Goal: Task Accomplishment & Management: Manage account settings

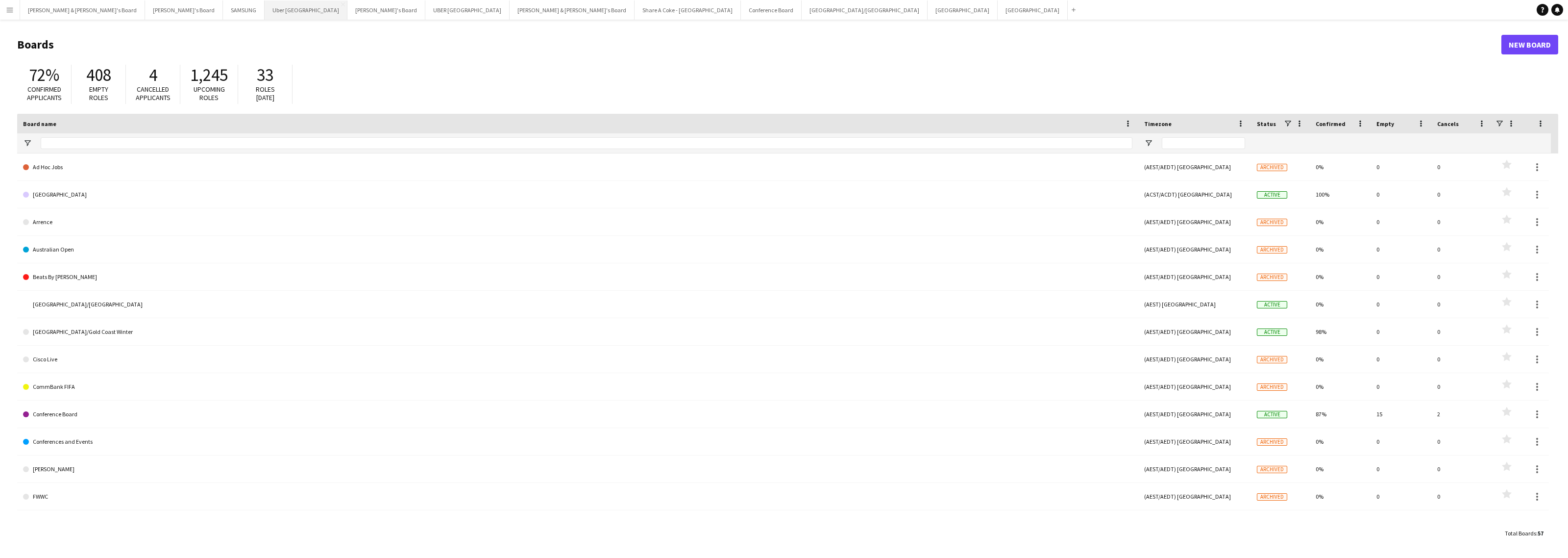
click at [265, 12] on button "Uber Sydney Close" at bounding box center [306, 10] width 83 height 19
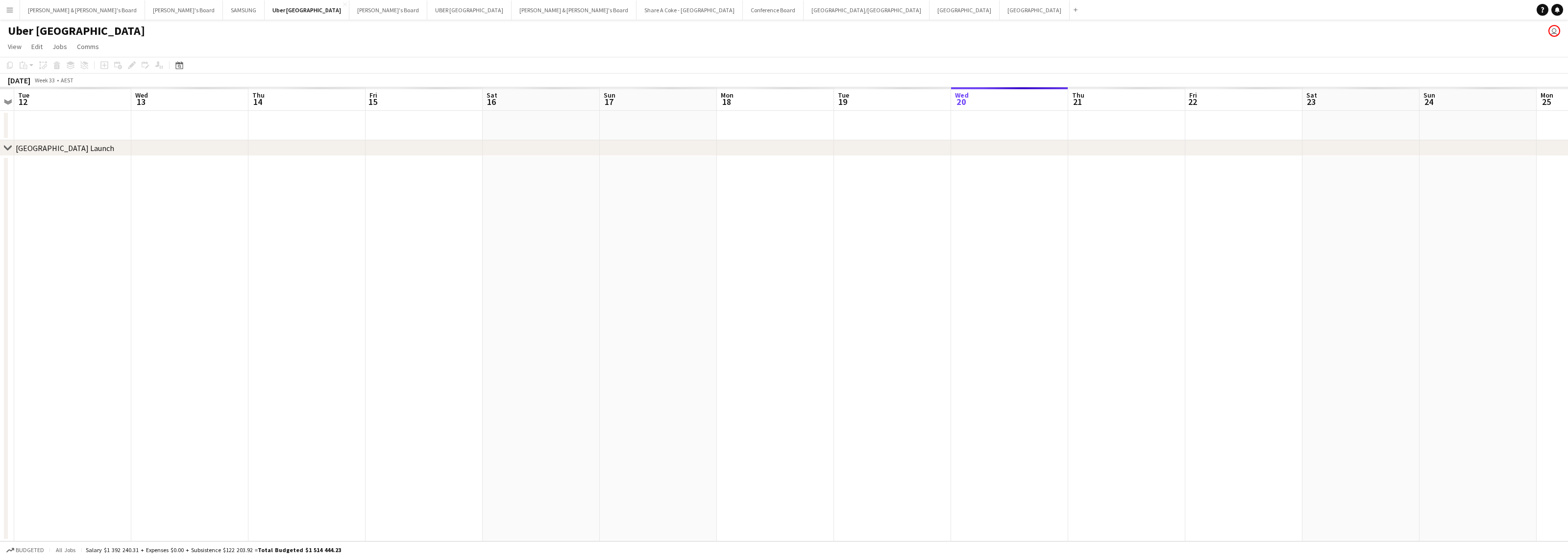
drag, startPoint x: 193, startPoint y: 237, endPoint x: 814, endPoint y: 224, distance: 621.1
click at [814, 224] on app-calendar-viewport "Mon 11 Tue 12 Wed 13 Thu 14 Fri 15 Sat 16 Sun 17 Mon 18 Tue 19 Wed 20 Thu 21 Fr…" at bounding box center [784, 314] width 1568 height 454
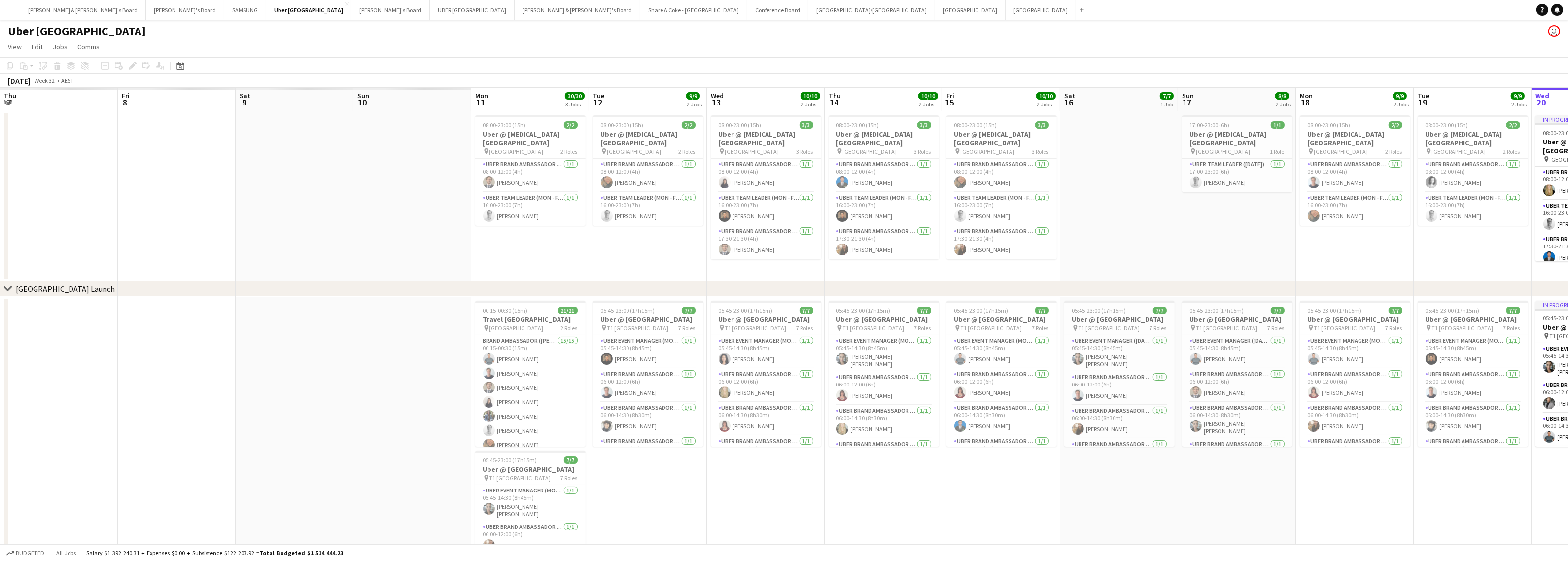
drag, startPoint x: 194, startPoint y: 484, endPoint x: 821, endPoint y: 481, distance: 627.0
click at [821, 481] on app-calendar-viewport "Thu 7 Fri 8 Sat 9 Sun 10 Mon 11 30/30 3 Jobs Tue 12 9/9 2 Jobs Wed 13 10/10 2 J…" at bounding box center [784, 352] width 1568 height 529
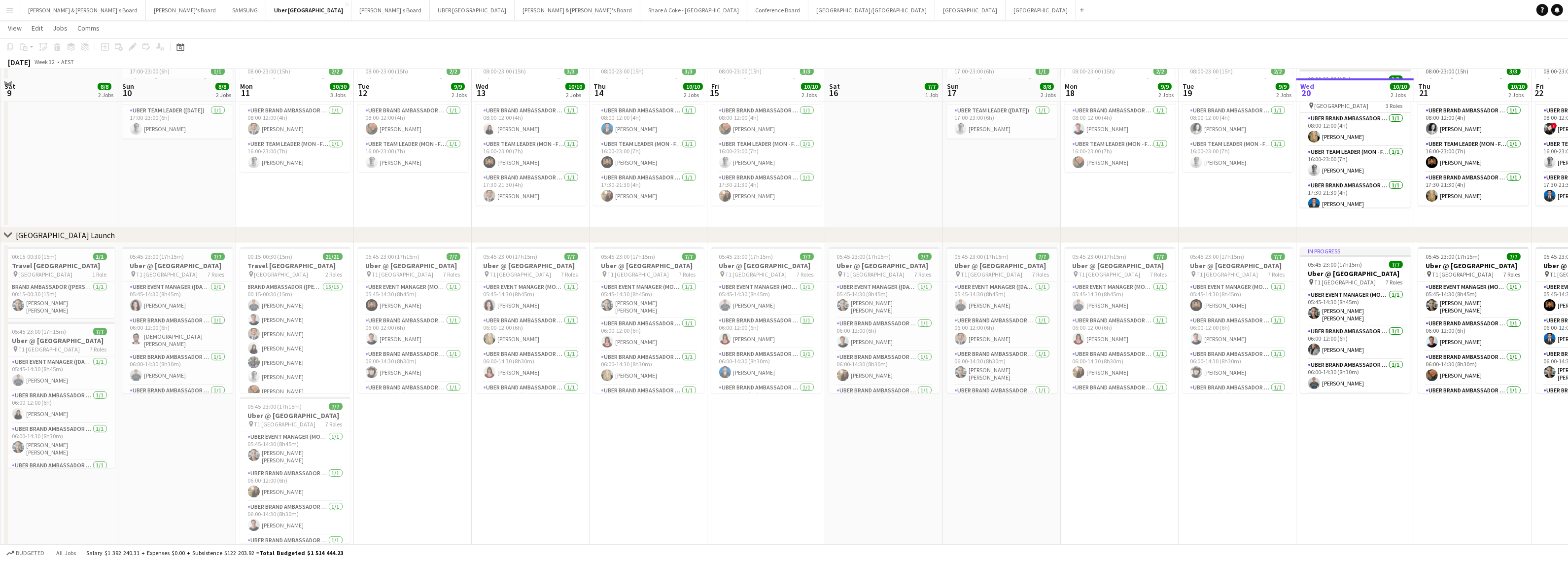
scroll to position [70, 0]
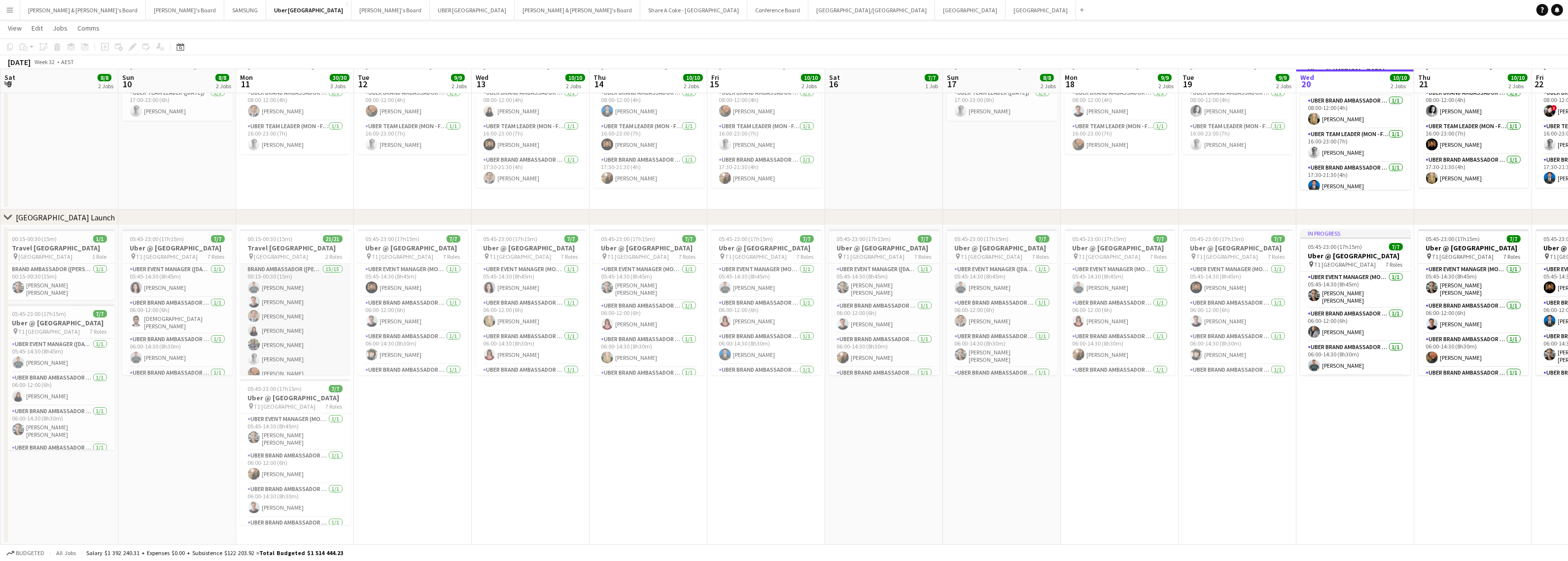
click at [286, 277] on app-card-role "Brand Ambassador ([PERSON_NAME]) 15/15 00:15-00:30 (15m) [PERSON_NAME] [PERSON_…" at bounding box center [295, 384] width 111 height 239
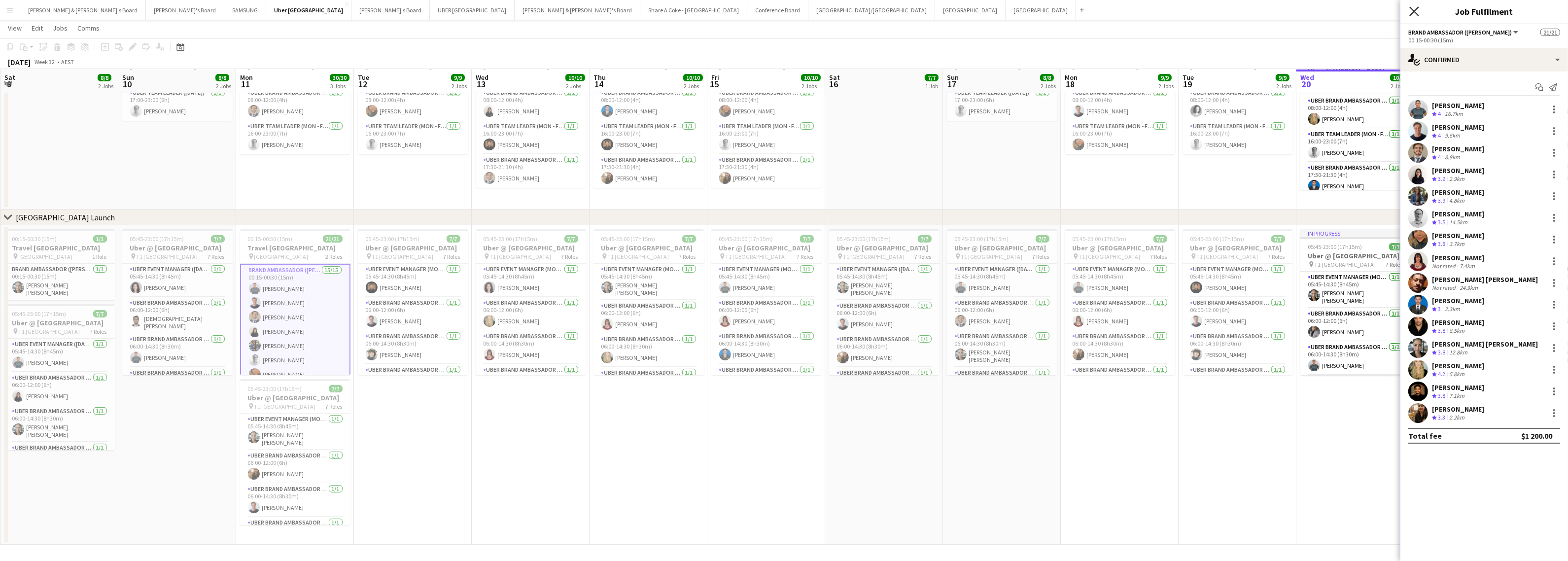
click at [1415, 8] on icon "Close pop-in" at bounding box center [1414, 11] width 10 height 10
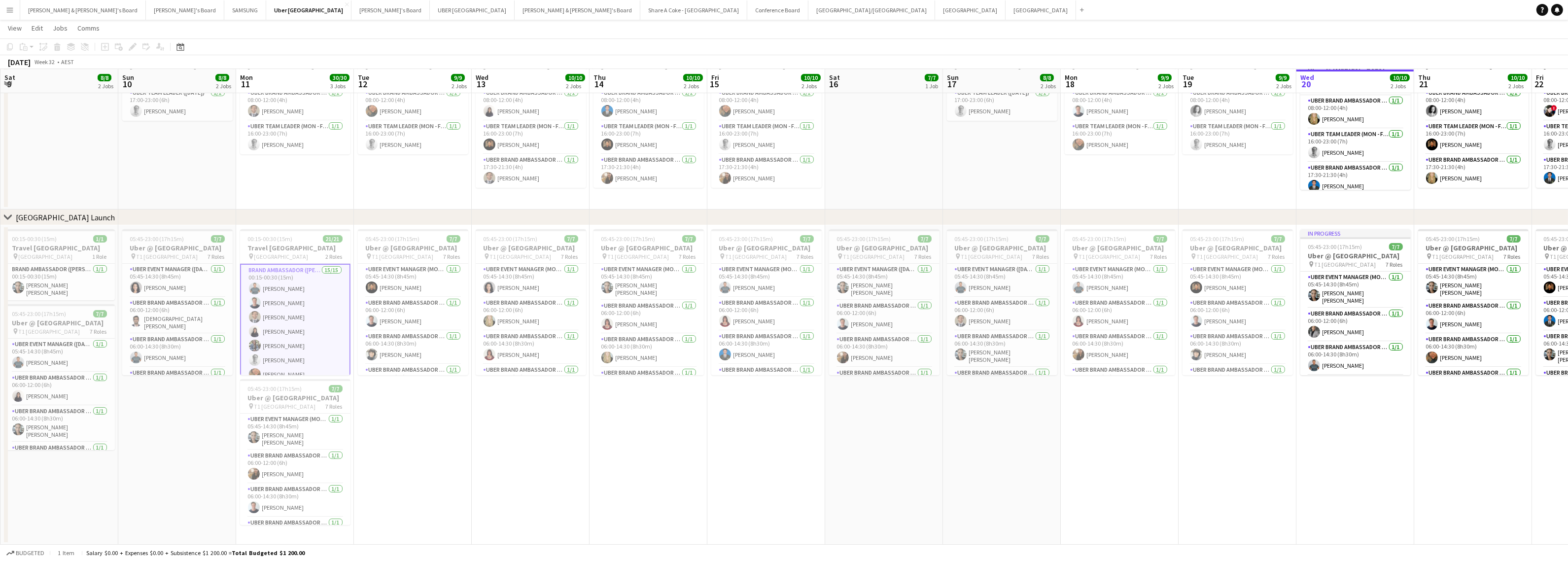
click at [10, 12] on app-icon "Menu" at bounding box center [10, 10] width 8 height 8
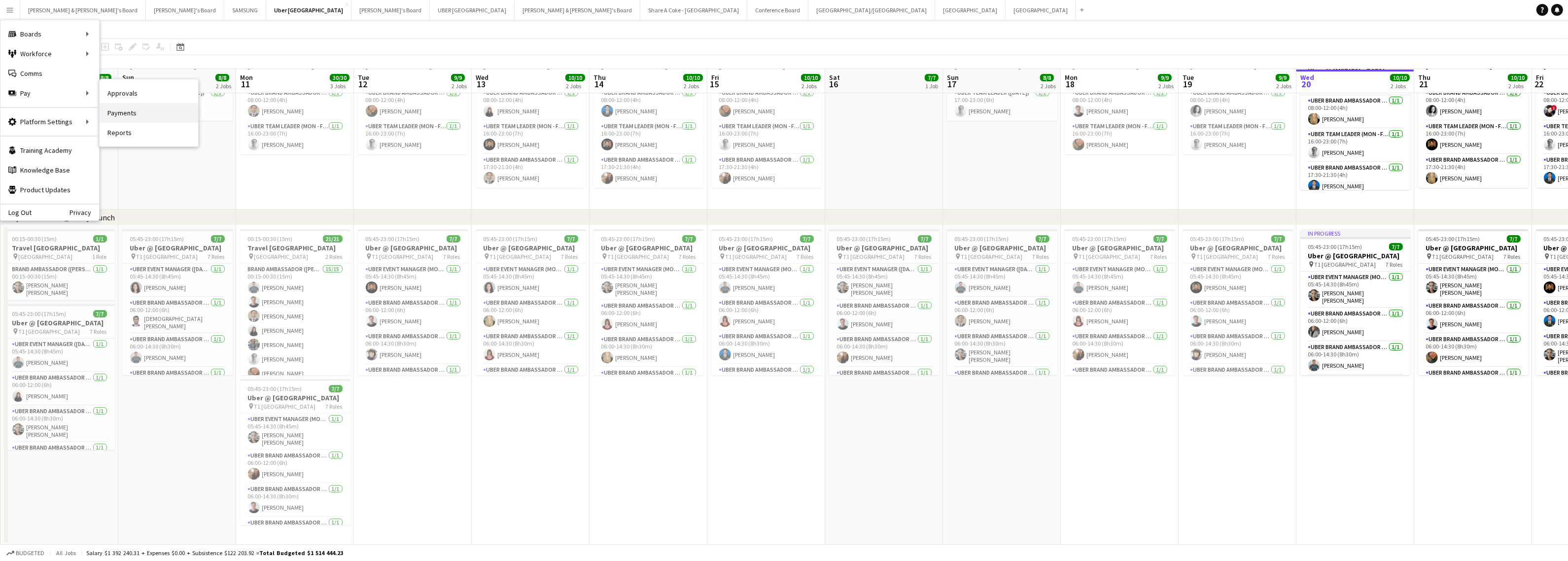
click at [129, 111] on link "Payments" at bounding box center [149, 113] width 99 height 19
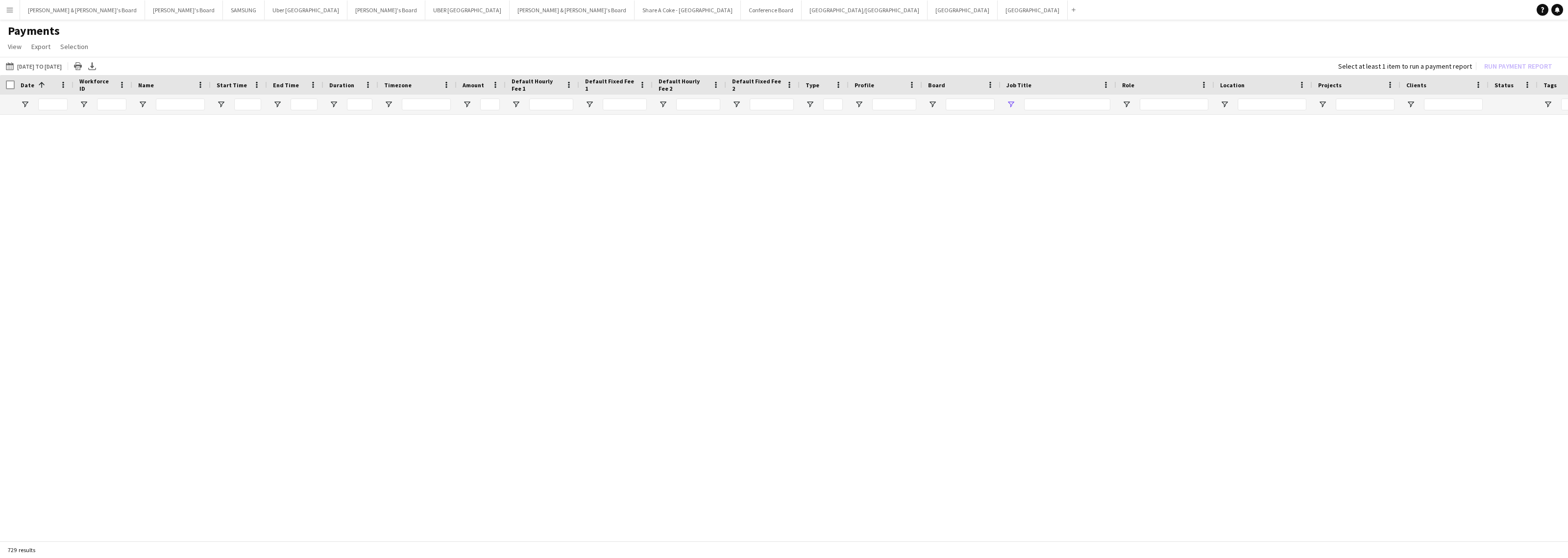
type input "***"
